Goal: Task Accomplishment & Management: Use online tool/utility

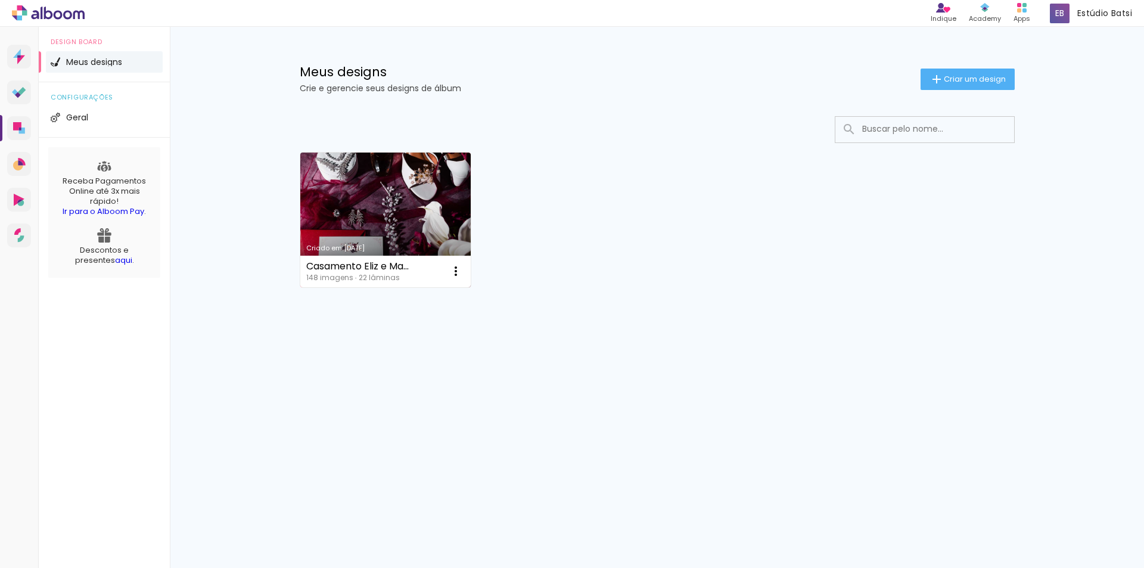
click at [423, 201] on link "Criado em [DATE]" at bounding box center [385, 220] width 171 height 135
